Goal: Task Accomplishment & Management: Use online tool/utility

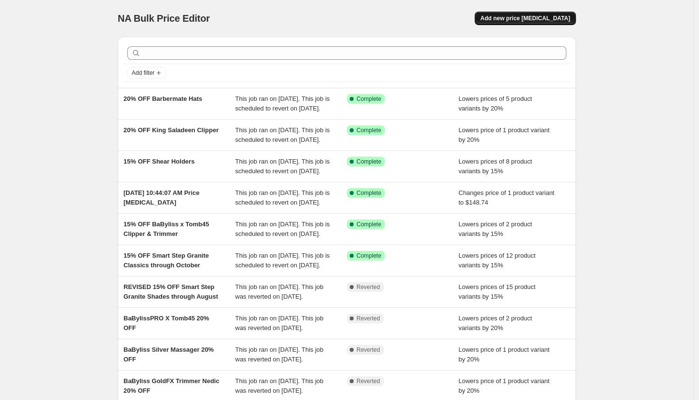
click at [532, 20] on span "Add new price [MEDICAL_DATA]" at bounding box center [526, 18] width 90 height 8
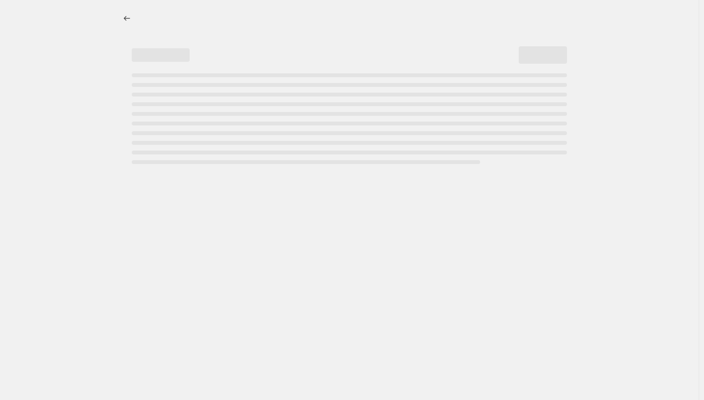
select select "percentage"
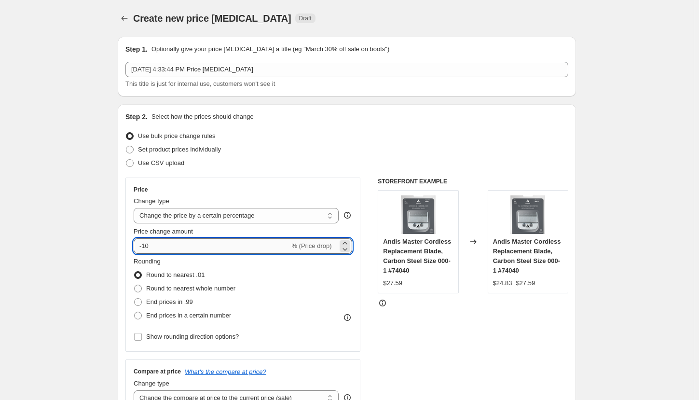
click at [183, 242] on input "-10" at bounding box center [212, 245] width 156 height 15
type input "-1"
type input "-20"
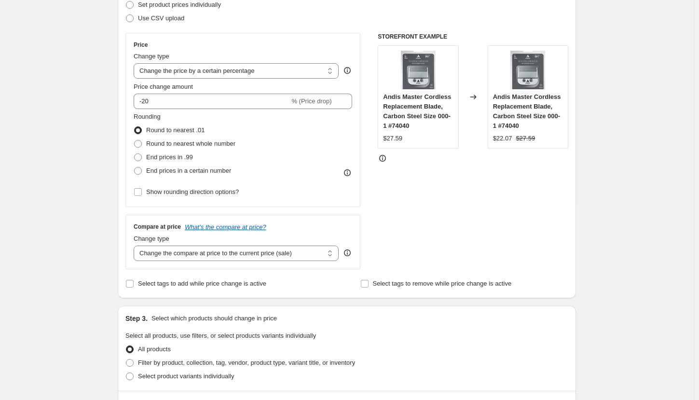
scroll to position [241, 0]
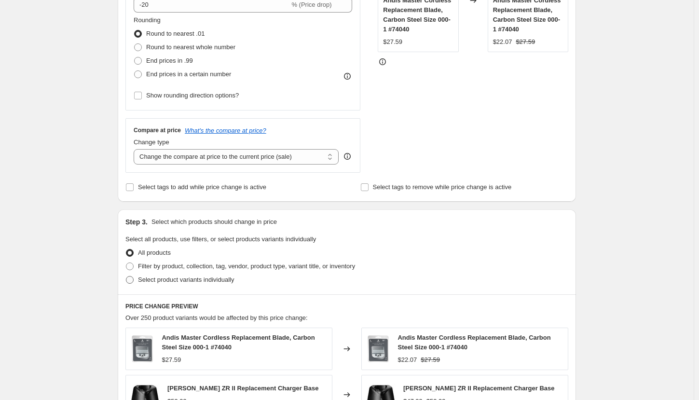
click at [168, 278] on span "Select product variants individually" at bounding box center [186, 279] width 96 height 7
click at [126, 276] on input "Select product variants individually" at bounding box center [126, 276] width 0 height 0
radio input "true"
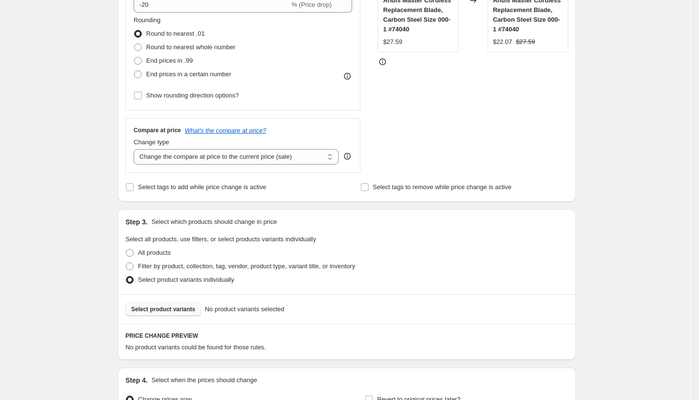
click at [182, 314] on button "Select product variants" at bounding box center [163, 310] width 76 height 14
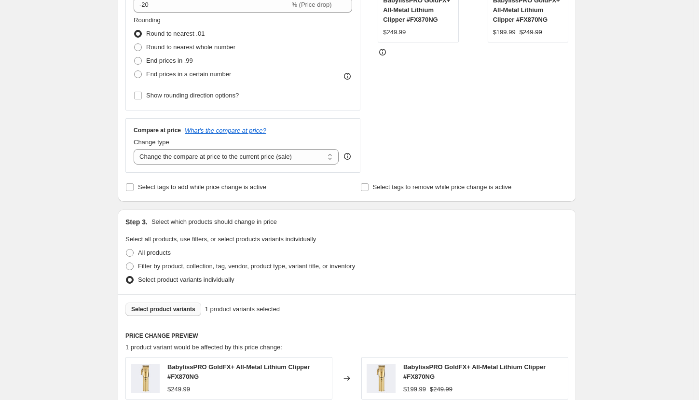
click at [161, 307] on span "Select product variants" at bounding box center [163, 309] width 64 height 8
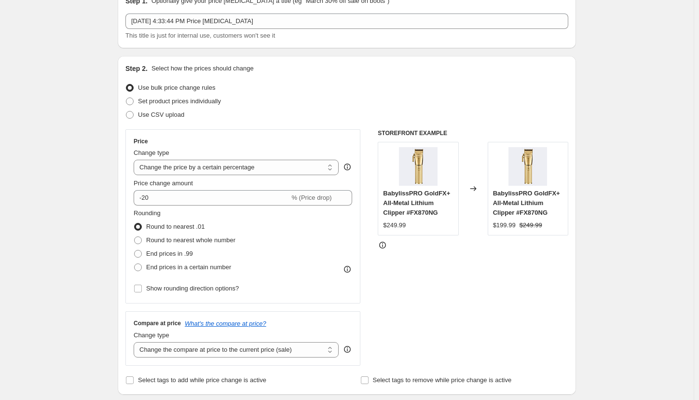
scroll to position [0, 0]
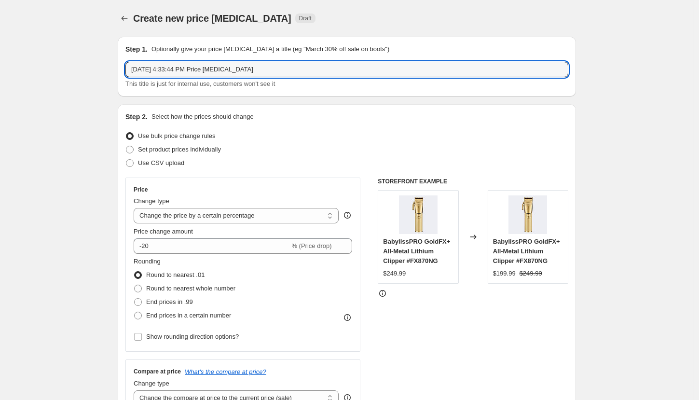
drag, startPoint x: 260, startPoint y: 69, endPoint x: 85, endPoint y: 57, distance: 174.6
type input "20% OFF Babyliss clippers"
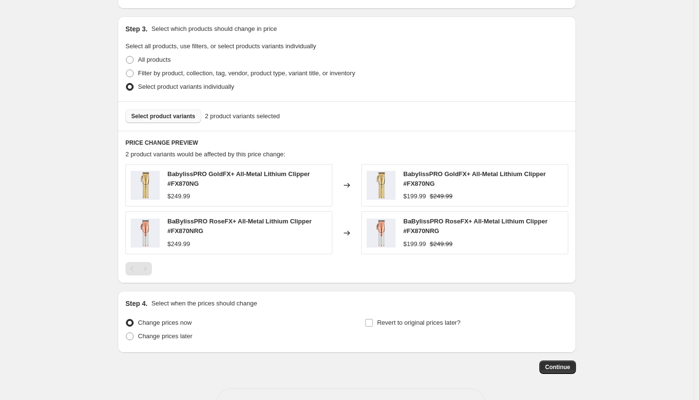
scroll to position [465, 0]
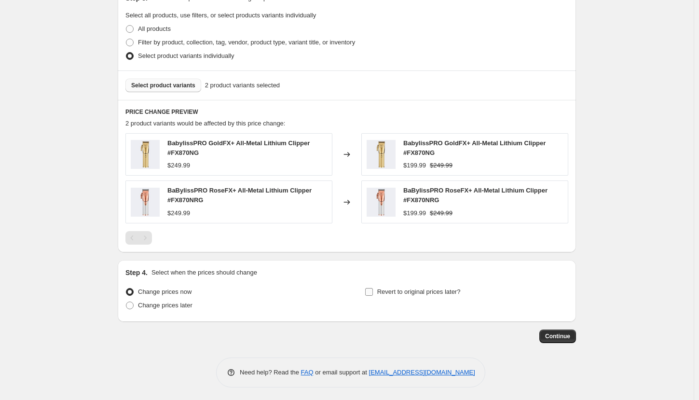
click at [373, 290] on input "Revert to original prices later?" at bounding box center [369, 292] width 8 height 8
checkbox input "true"
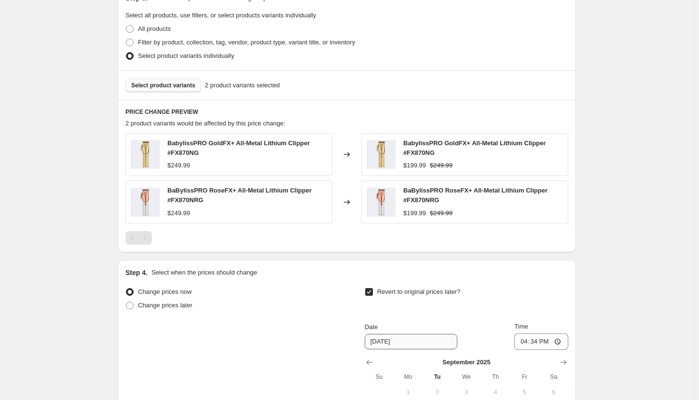
scroll to position [562, 0]
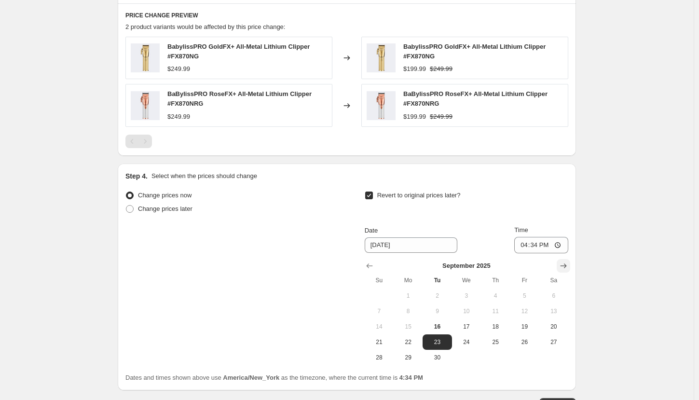
click at [570, 265] on button "Show next month, October 2025" at bounding box center [564, 266] width 14 height 14
click at [458, 342] on span "22" at bounding box center [466, 342] width 21 height 8
type input "[DATE]"
click at [533, 244] on input "16:34" at bounding box center [541, 245] width 54 height 16
click at [529, 244] on input "16:34" at bounding box center [541, 245] width 54 height 16
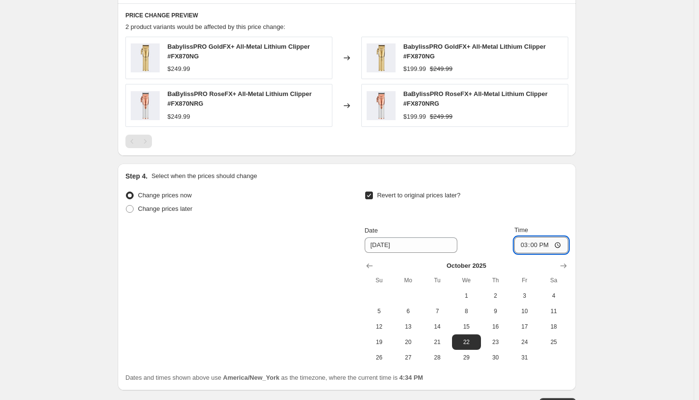
type input "03:00"
click at [518, 195] on div "Revert to original prices later?" at bounding box center [467, 203] width 204 height 29
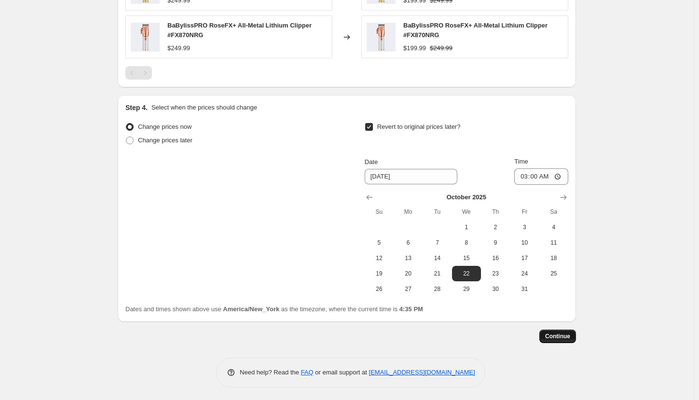
click at [568, 337] on span "Continue" at bounding box center [557, 336] width 25 height 8
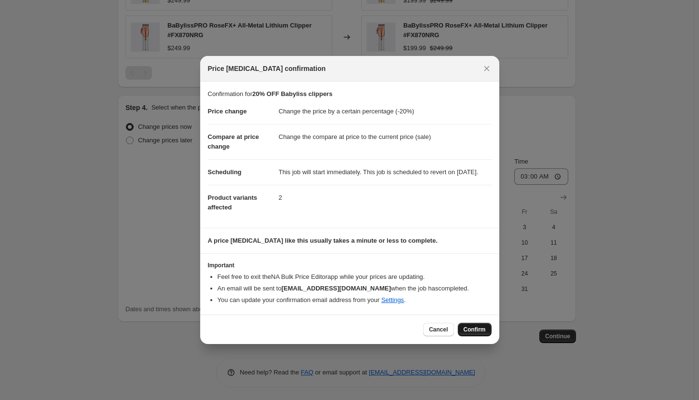
click at [468, 332] on span "Confirm" at bounding box center [475, 330] width 22 height 8
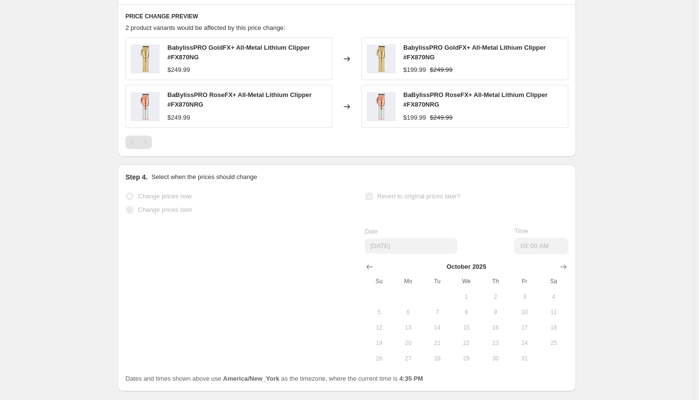
scroll to position [655, 0]
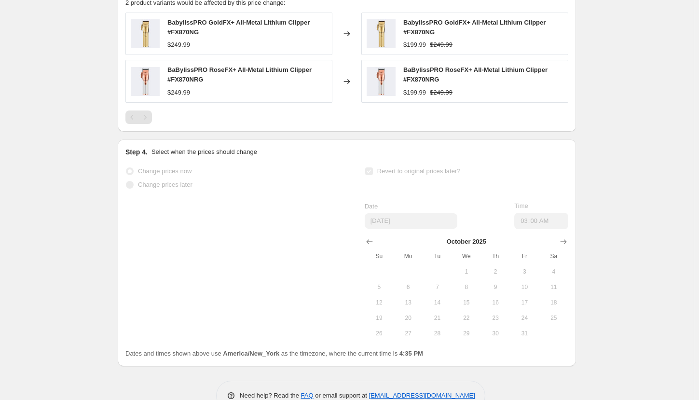
select select "percentage"
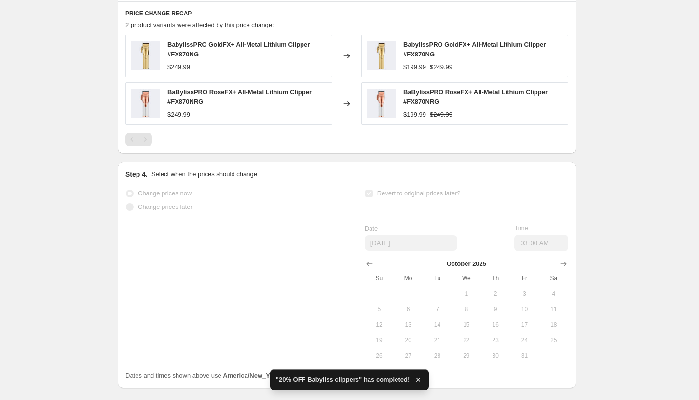
scroll to position [0, 0]
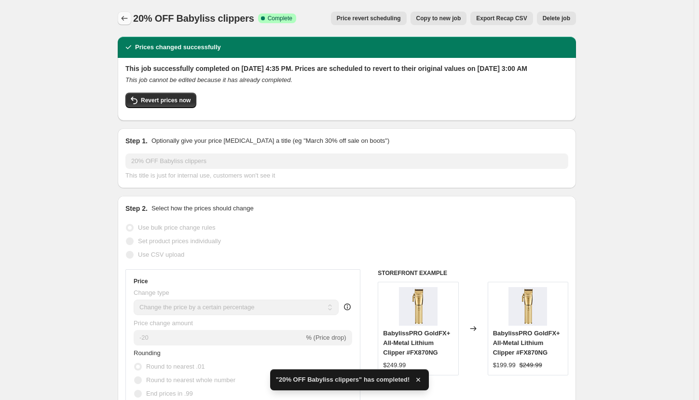
click at [126, 17] on icon "Price change jobs" at bounding box center [125, 19] width 10 height 10
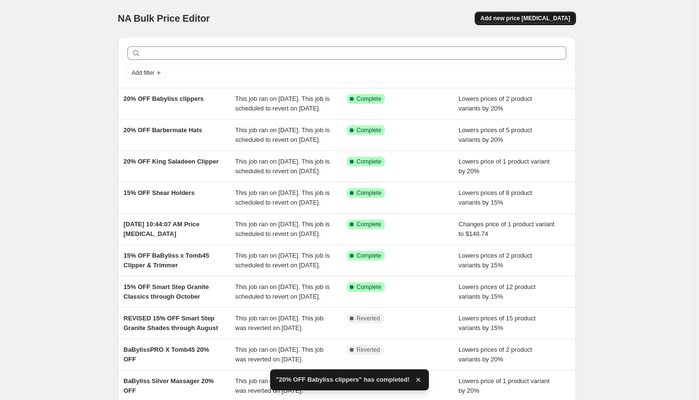
click at [510, 20] on span "Add new price [MEDICAL_DATA]" at bounding box center [526, 18] width 90 height 8
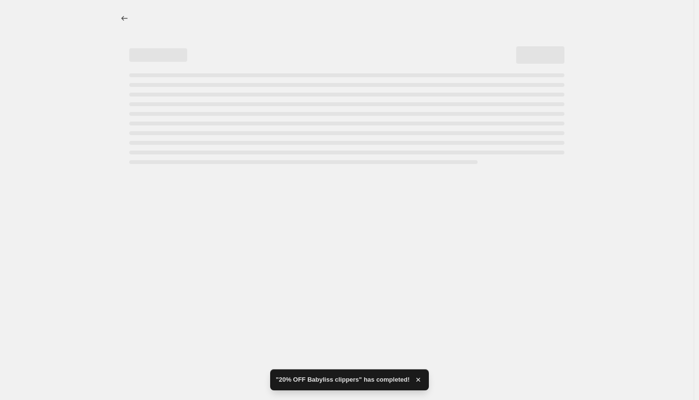
select select "percentage"
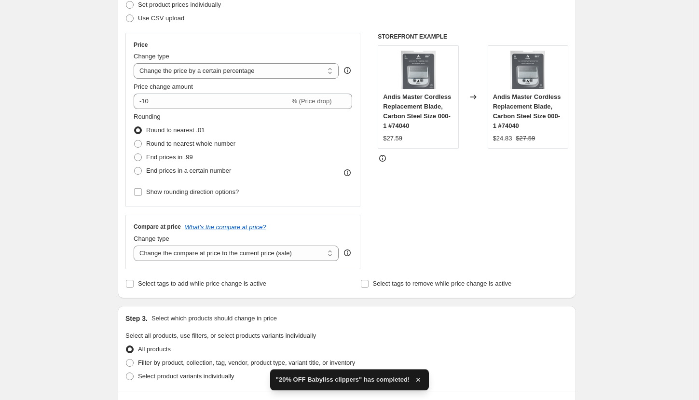
scroll to position [290, 0]
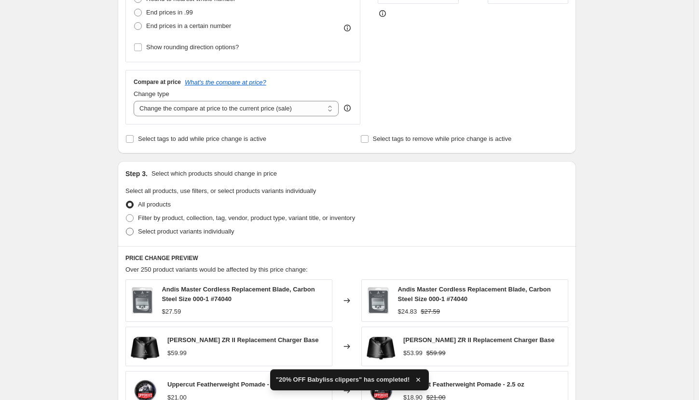
click at [164, 229] on span "Select product variants individually" at bounding box center [186, 231] width 96 height 7
click at [126, 228] on input "Select product variants individually" at bounding box center [126, 228] width 0 height 0
radio input "true"
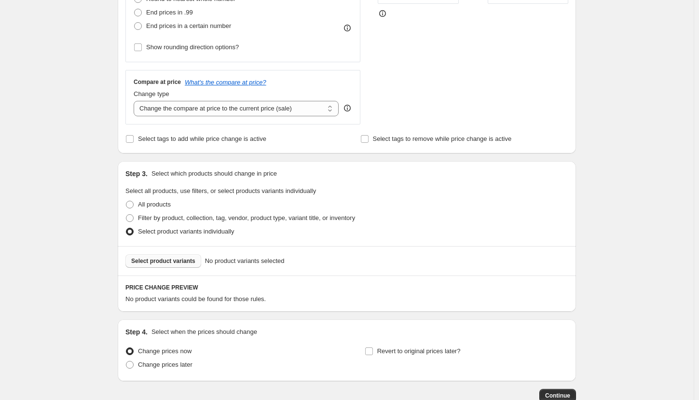
click at [168, 263] on span "Select product variants" at bounding box center [163, 261] width 64 height 8
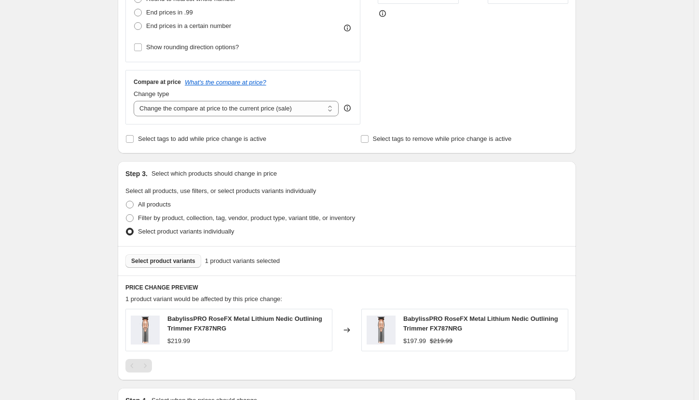
scroll to position [0, 0]
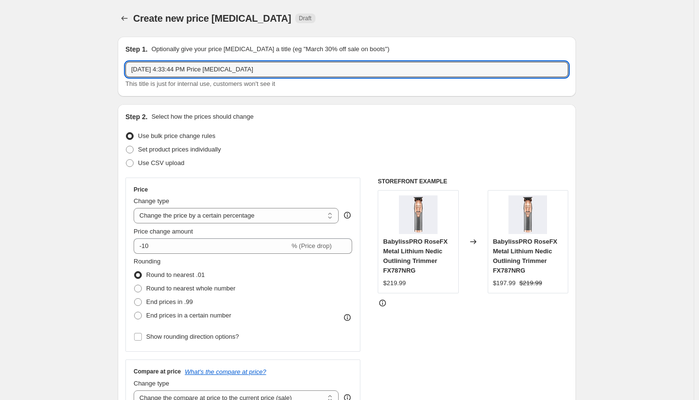
drag, startPoint x: 272, startPoint y: 64, endPoint x: 125, endPoint y: 67, distance: 146.2
click at [125, 67] on div "Step 1. Optionally give your price [MEDICAL_DATA] a title (eg "March 30% off sa…" at bounding box center [347, 67] width 458 height 60
type input "10% OFF Babyliss nedic"
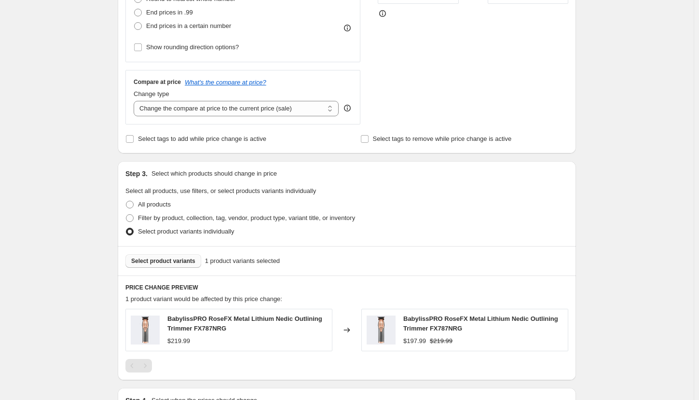
scroll to position [386, 0]
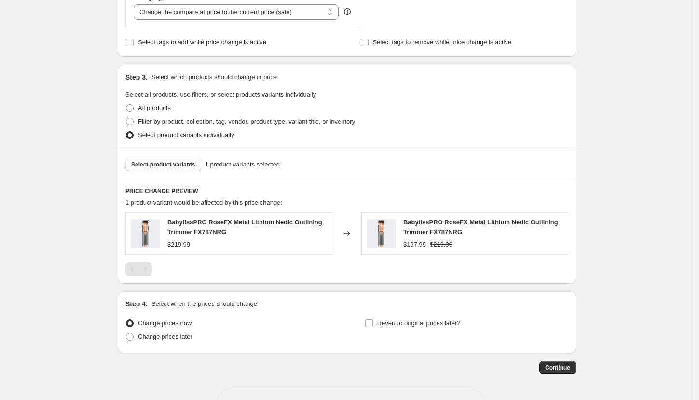
click at [366, 323] on div "Change prices now Change prices later Revert to original prices later?" at bounding box center [346, 331] width 443 height 29
click at [367, 323] on span at bounding box center [369, 323] width 9 height 9
click at [367, 323] on input "Revert to original prices later?" at bounding box center [369, 323] width 8 height 8
checkbox input "true"
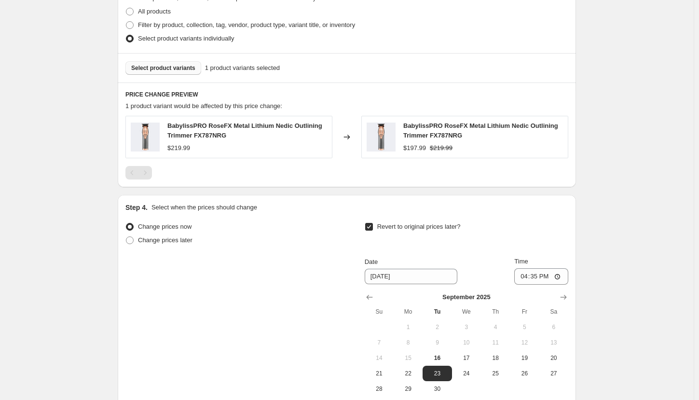
scroll to position [579, 0]
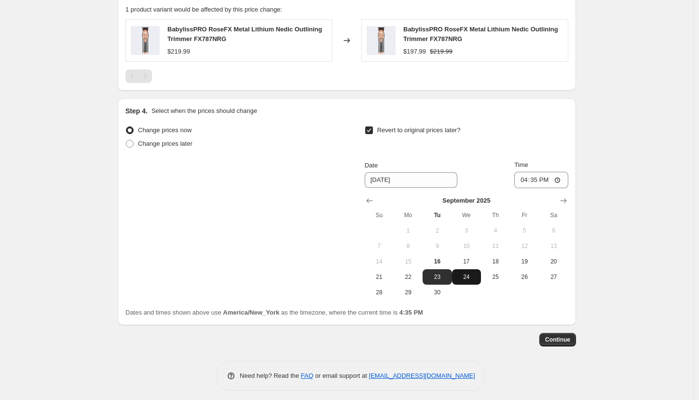
click at [469, 278] on span "24" at bounding box center [466, 277] width 21 height 8
type input "[DATE]"
click at [526, 181] on input "16:35" at bounding box center [541, 180] width 54 height 16
type input "23:59"
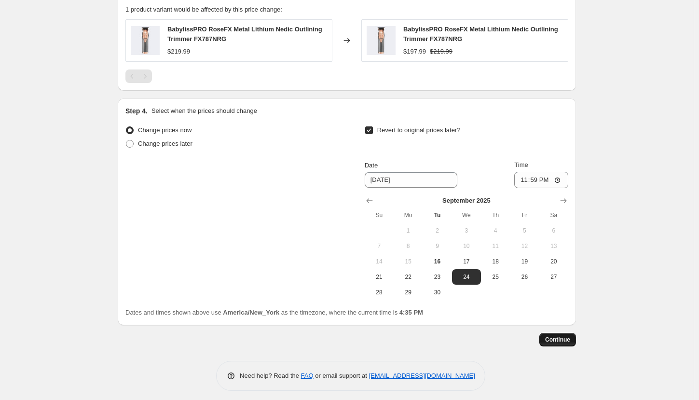
click at [558, 343] on span "Continue" at bounding box center [557, 340] width 25 height 8
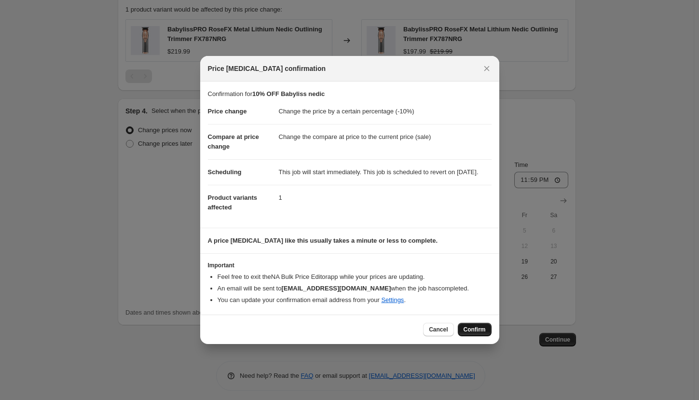
click at [477, 333] on span "Confirm" at bounding box center [475, 330] width 22 height 8
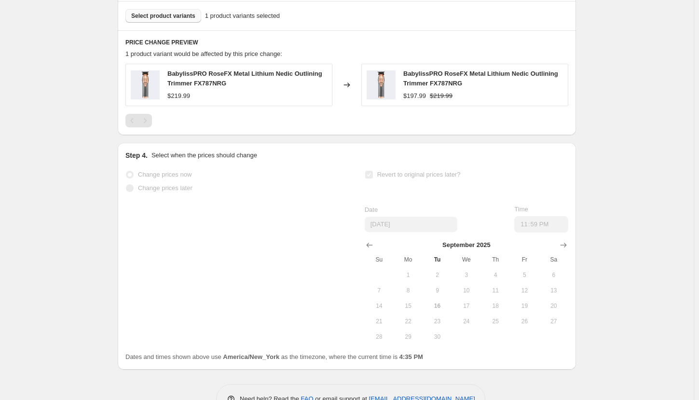
scroll to position [386, 0]
